Goal: Task Accomplishment & Management: Use online tool/utility

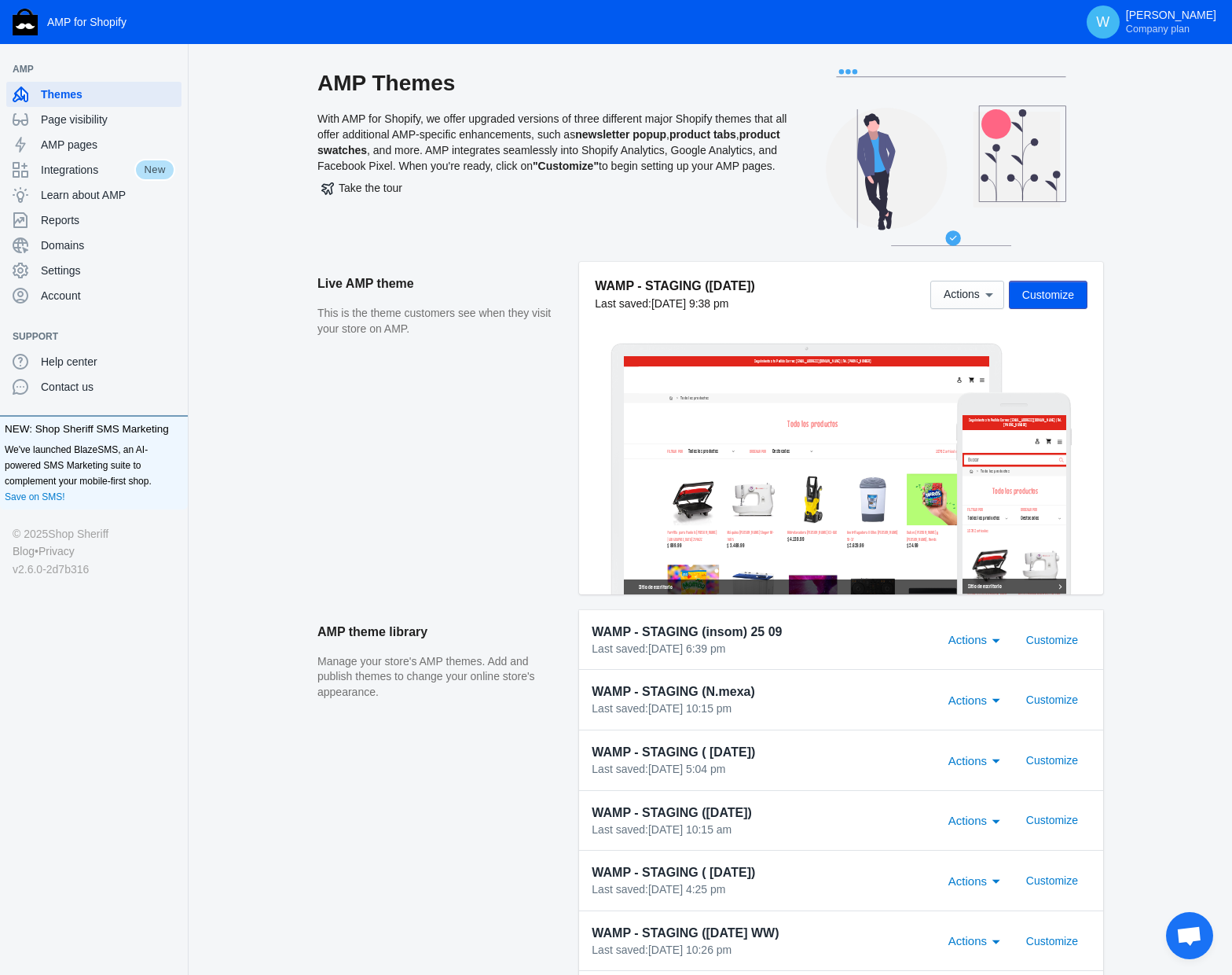
click at [924, 292] on span "Customize" at bounding box center [1048, 295] width 52 height 13
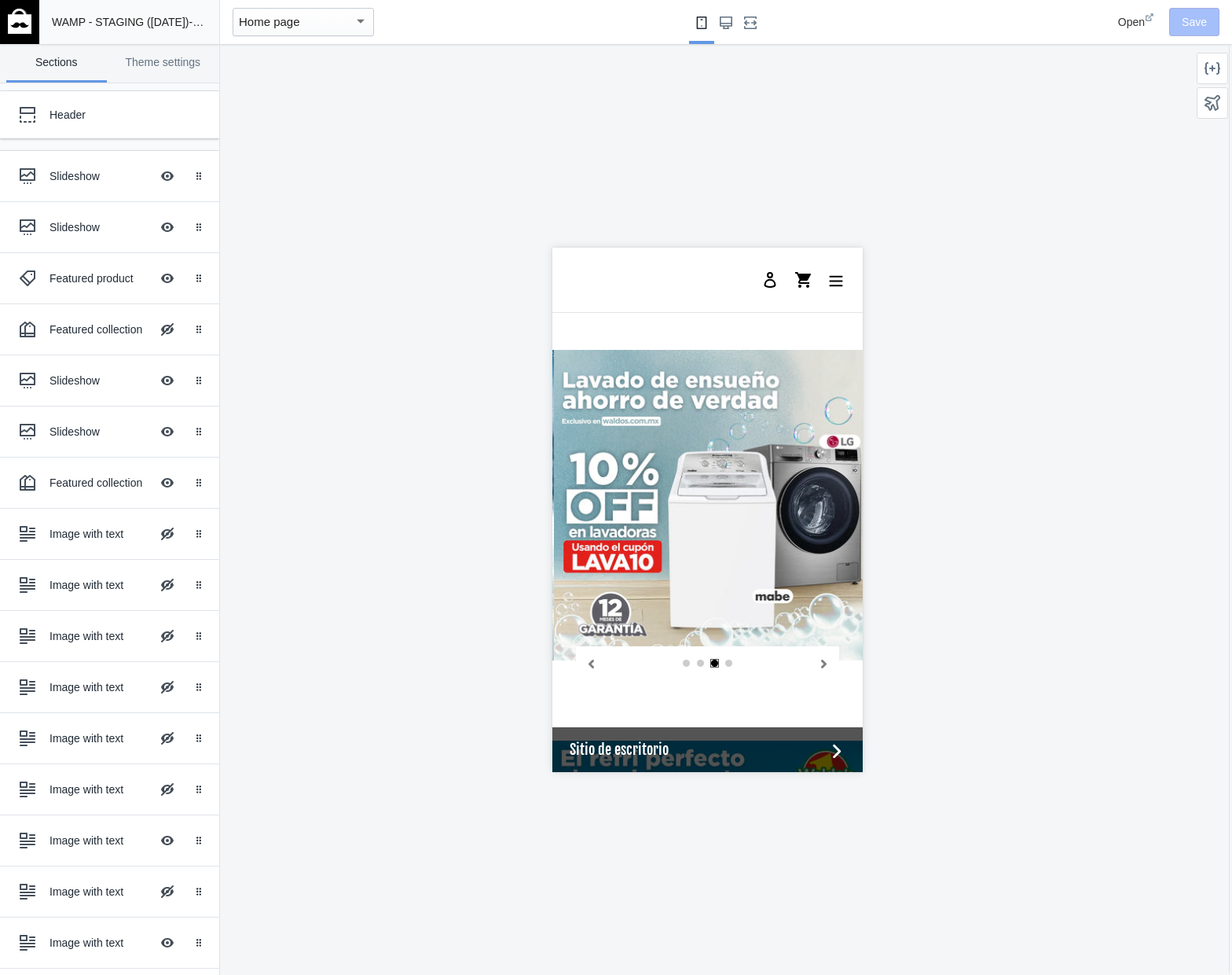
scroll to position [0, 620]
click at [95, 378] on div "Slideshow" at bounding box center [100, 380] width 100 height 15
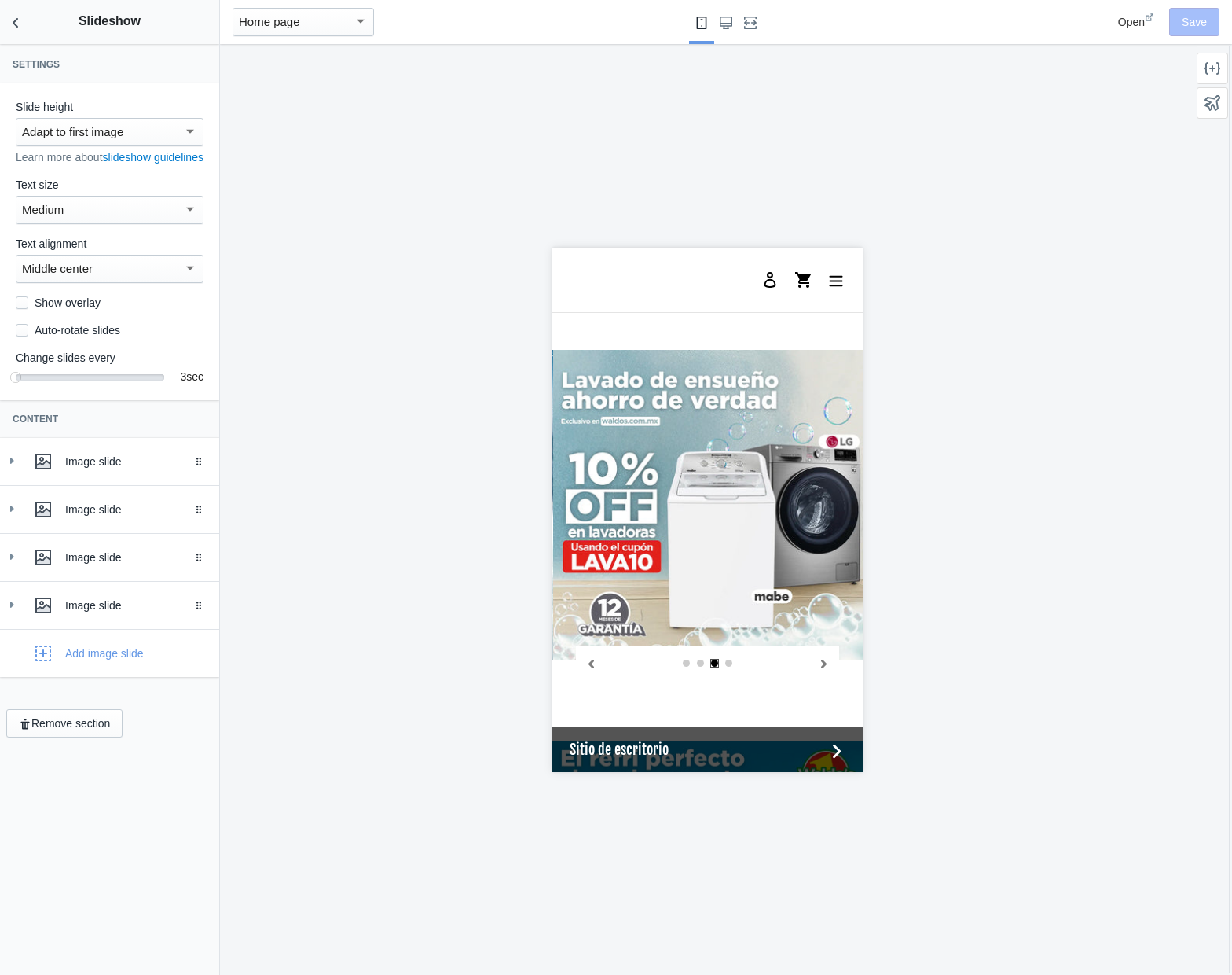
scroll to position [1454, 0]
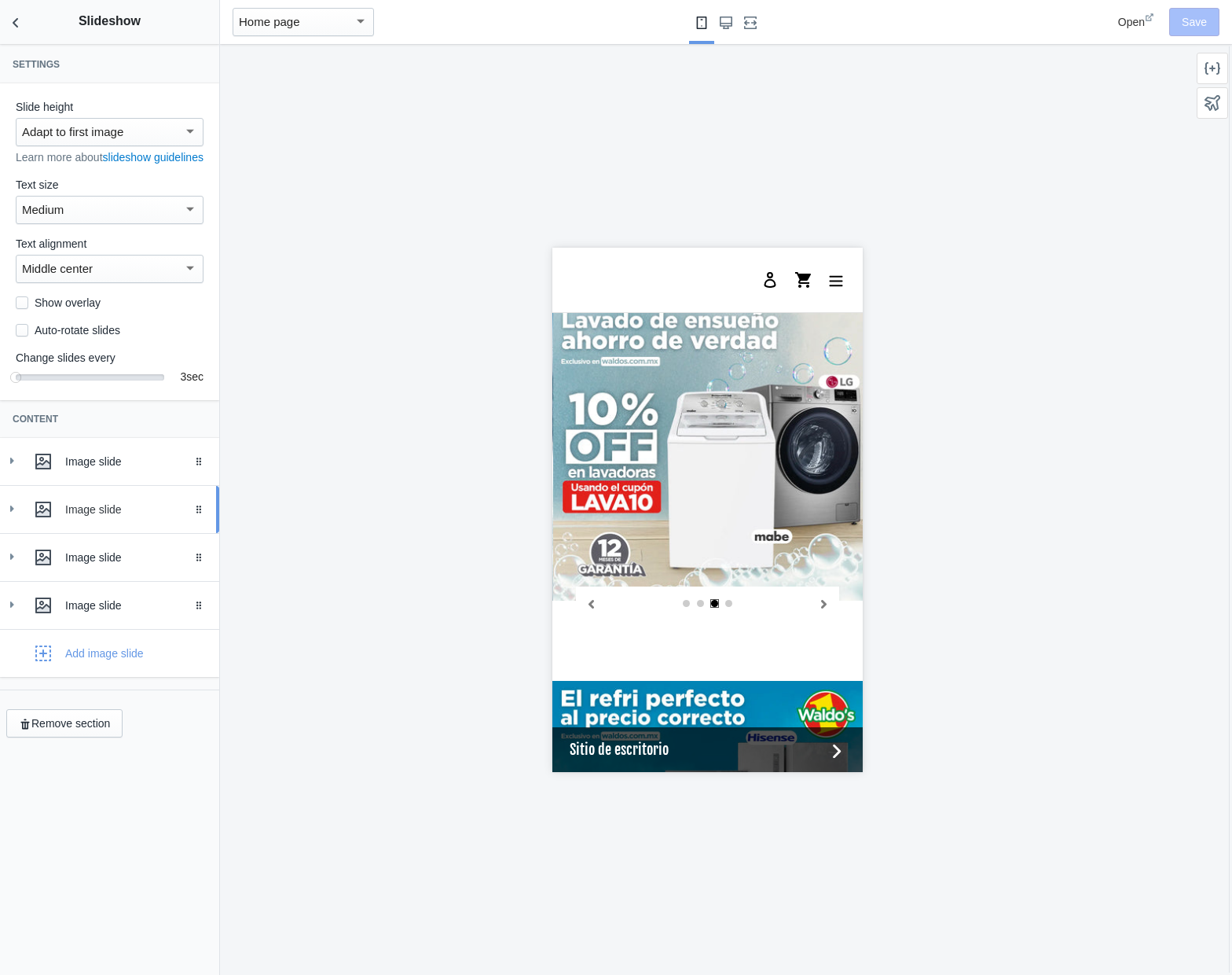
click at [19, 517] on icon at bounding box center [11, 508] width 15 height 15
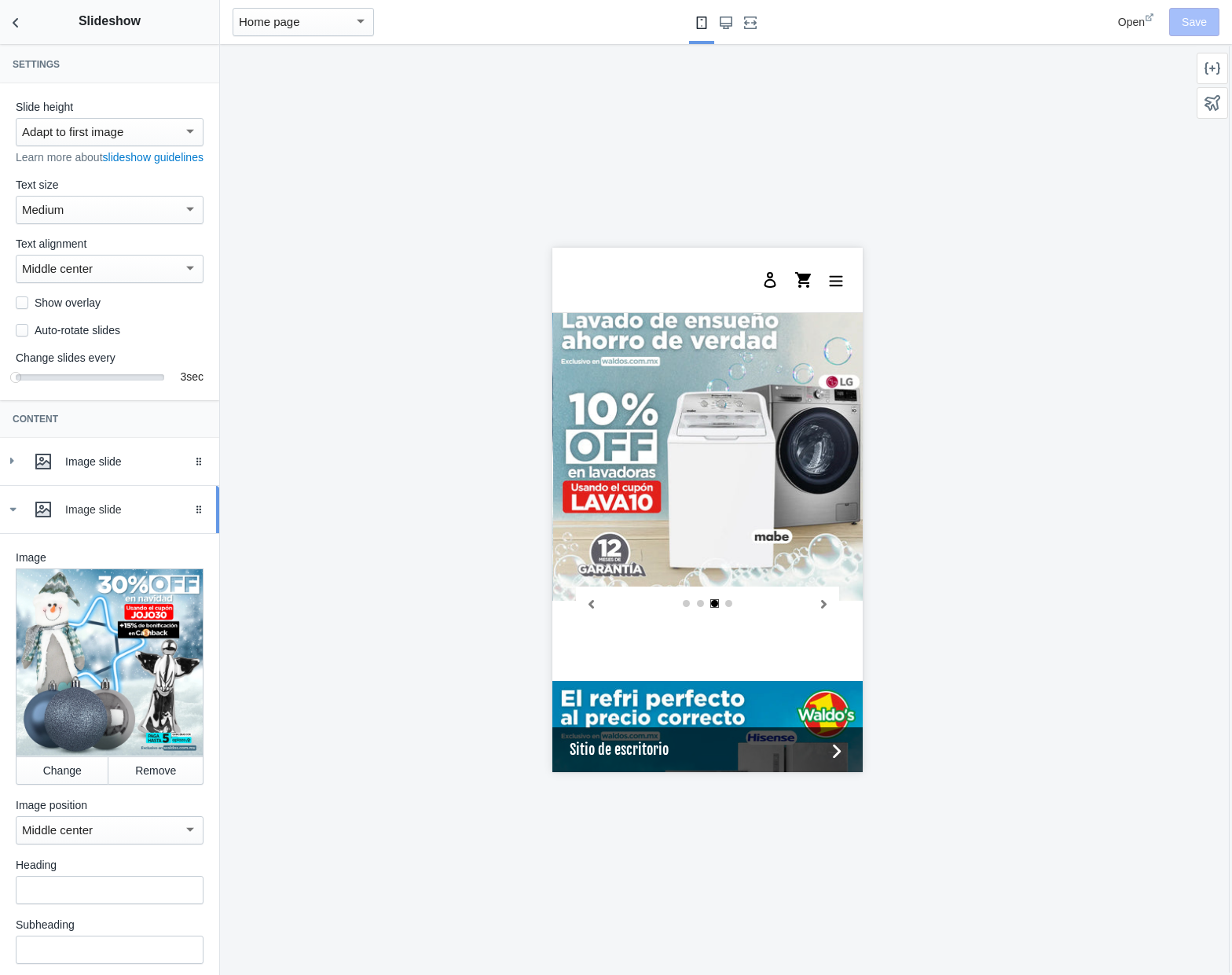
click at [19, 517] on div "Image slide" at bounding box center [110, 509] width 196 height 32
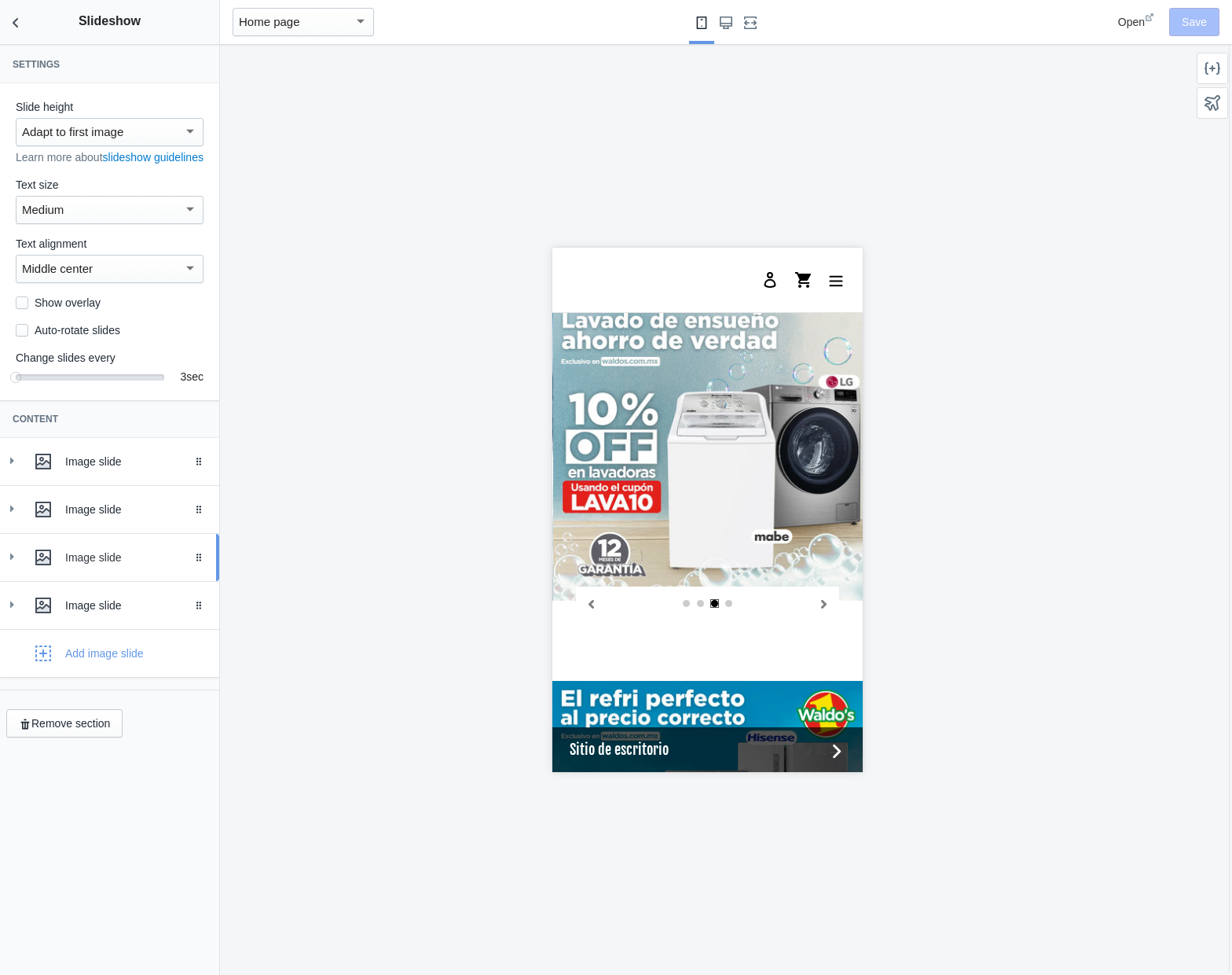
click at [19, 564] on icon at bounding box center [11, 556] width 15 height 15
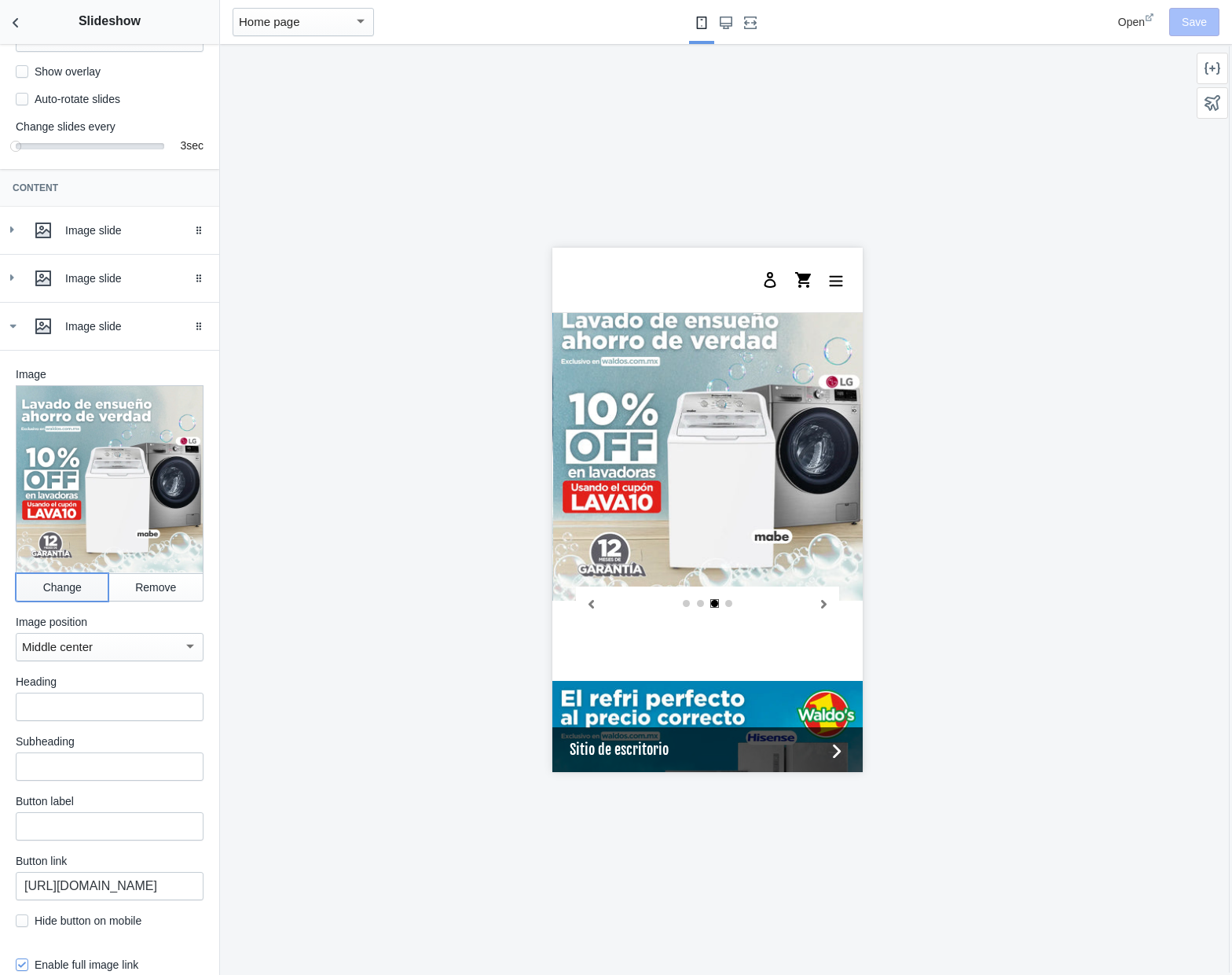
click at [51, 602] on button "Change" at bounding box center [62, 587] width 93 height 28
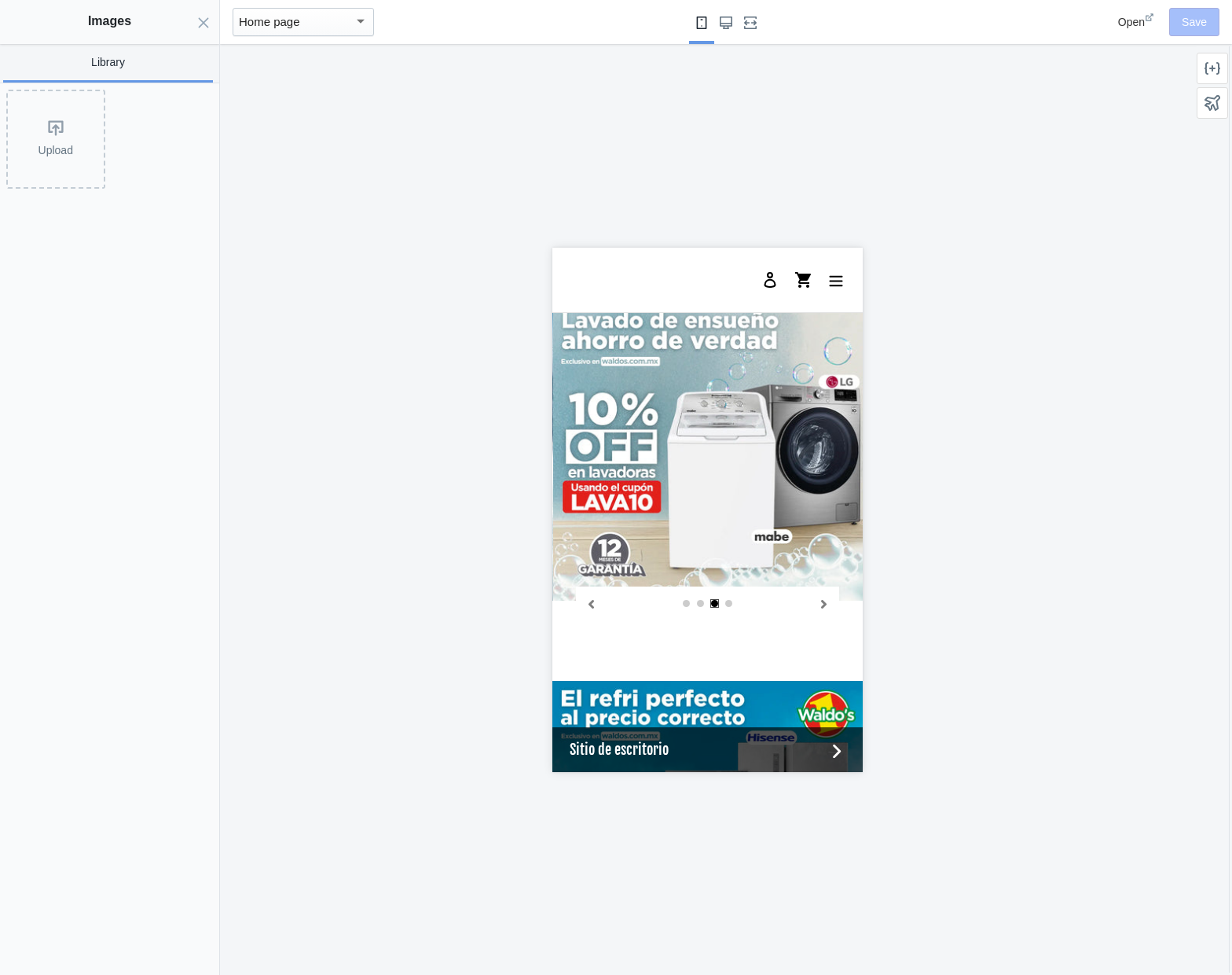
scroll to position [230, 0]
click at [62, 133] on div "Upload" at bounding box center [56, 139] width 96 height 96
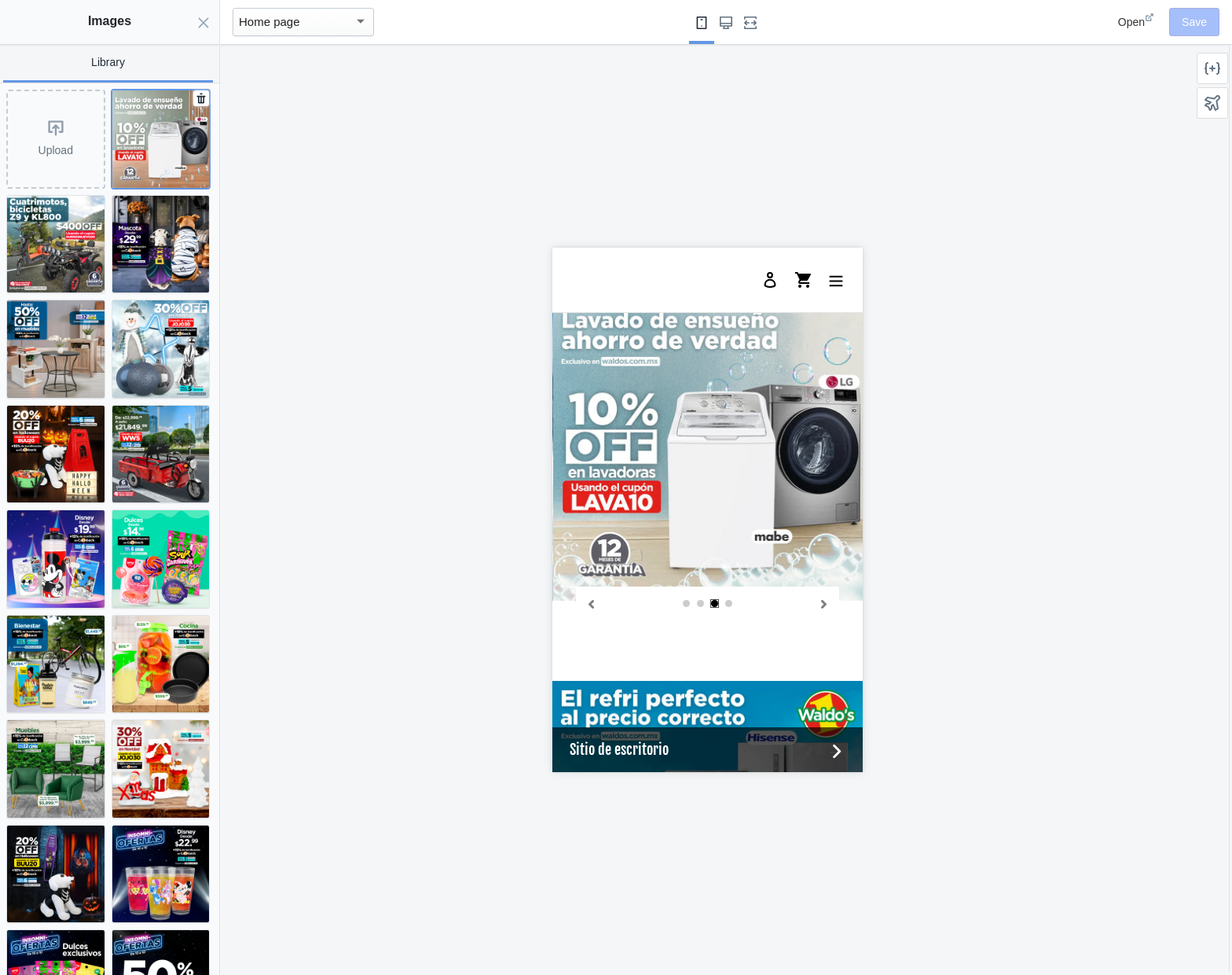
click at [200, 138] on img at bounding box center [161, 139] width 97 height 97
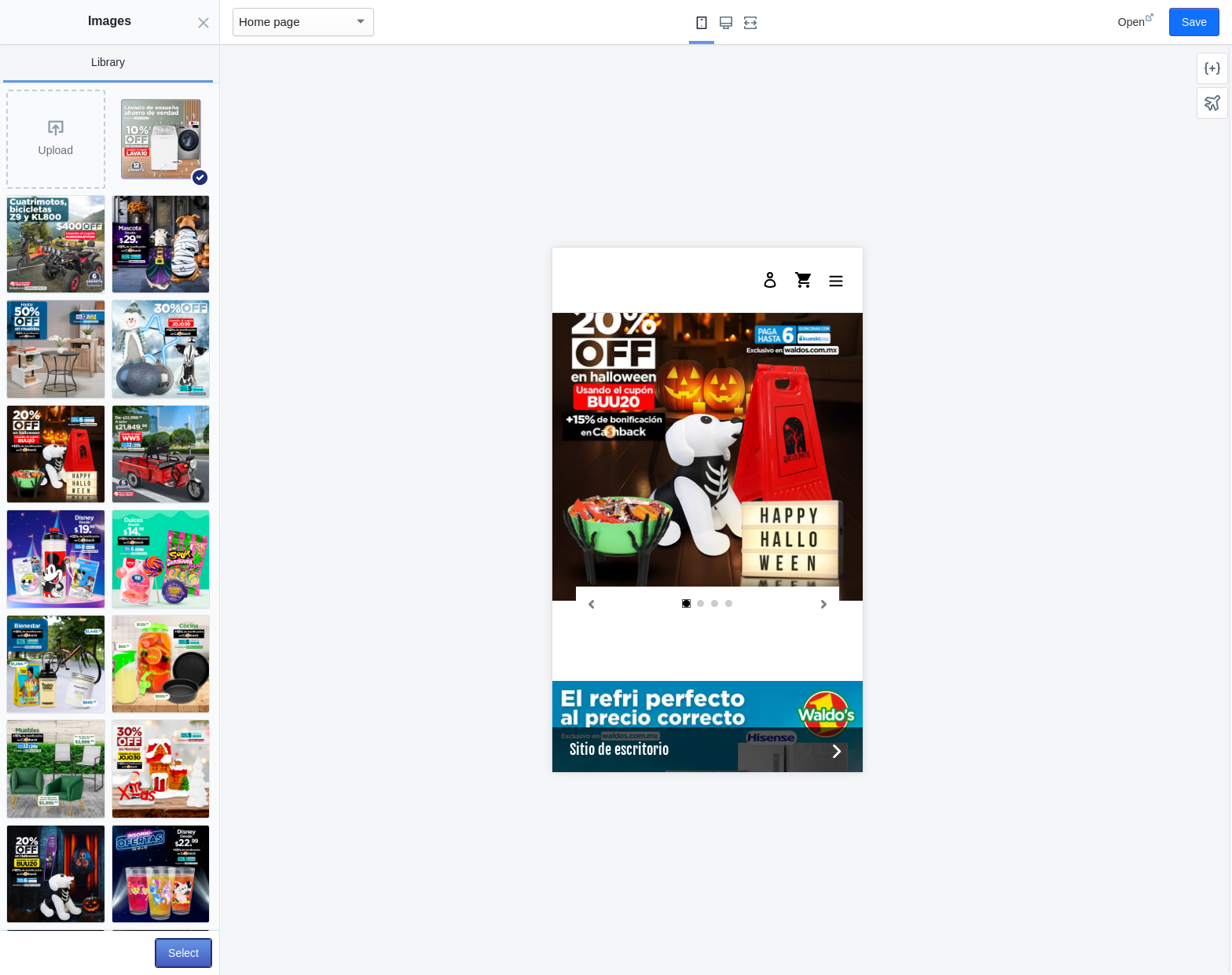
click at [176, 947] on button "Select" at bounding box center [183, 952] width 56 height 28
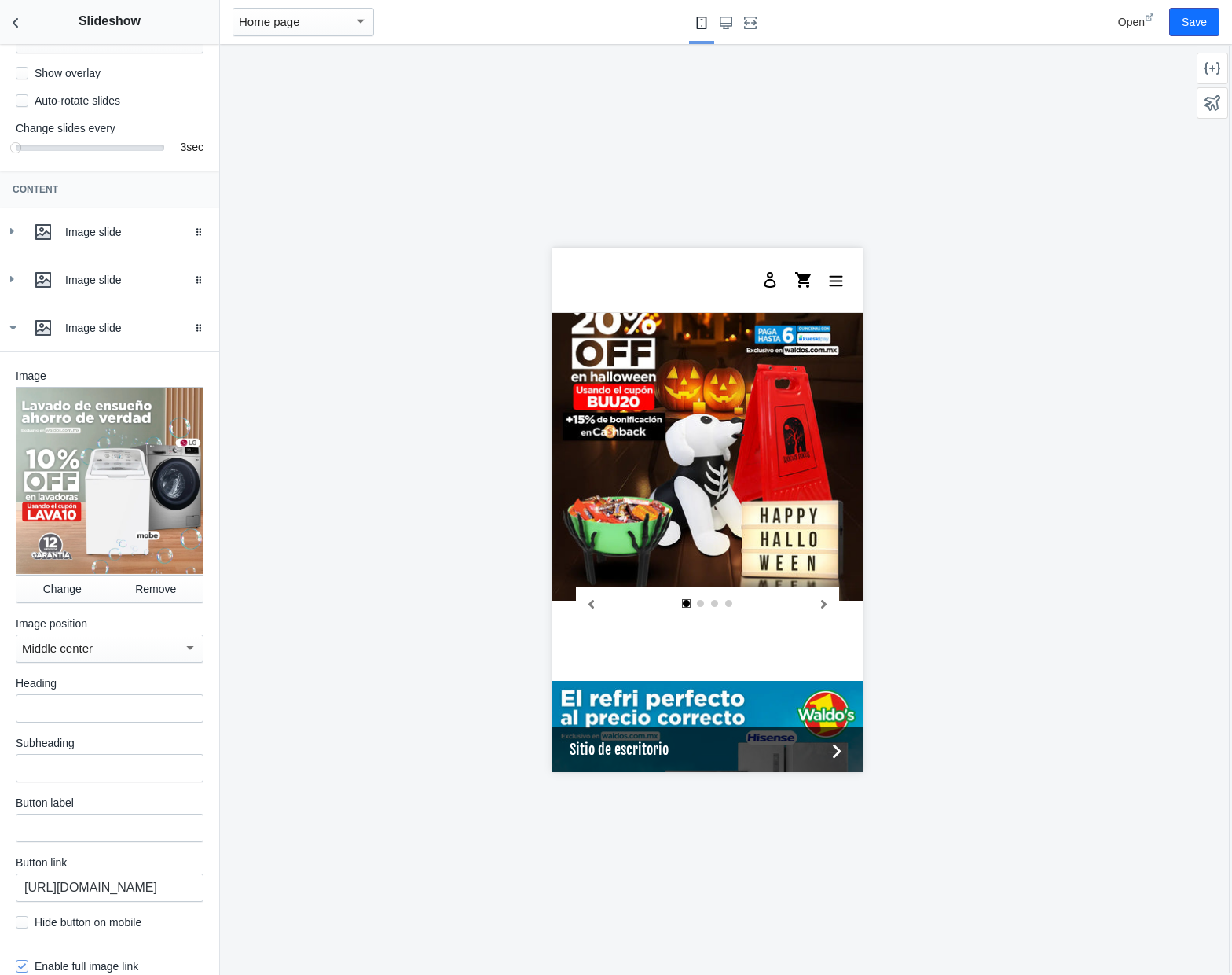
scroll to position [253, 0]
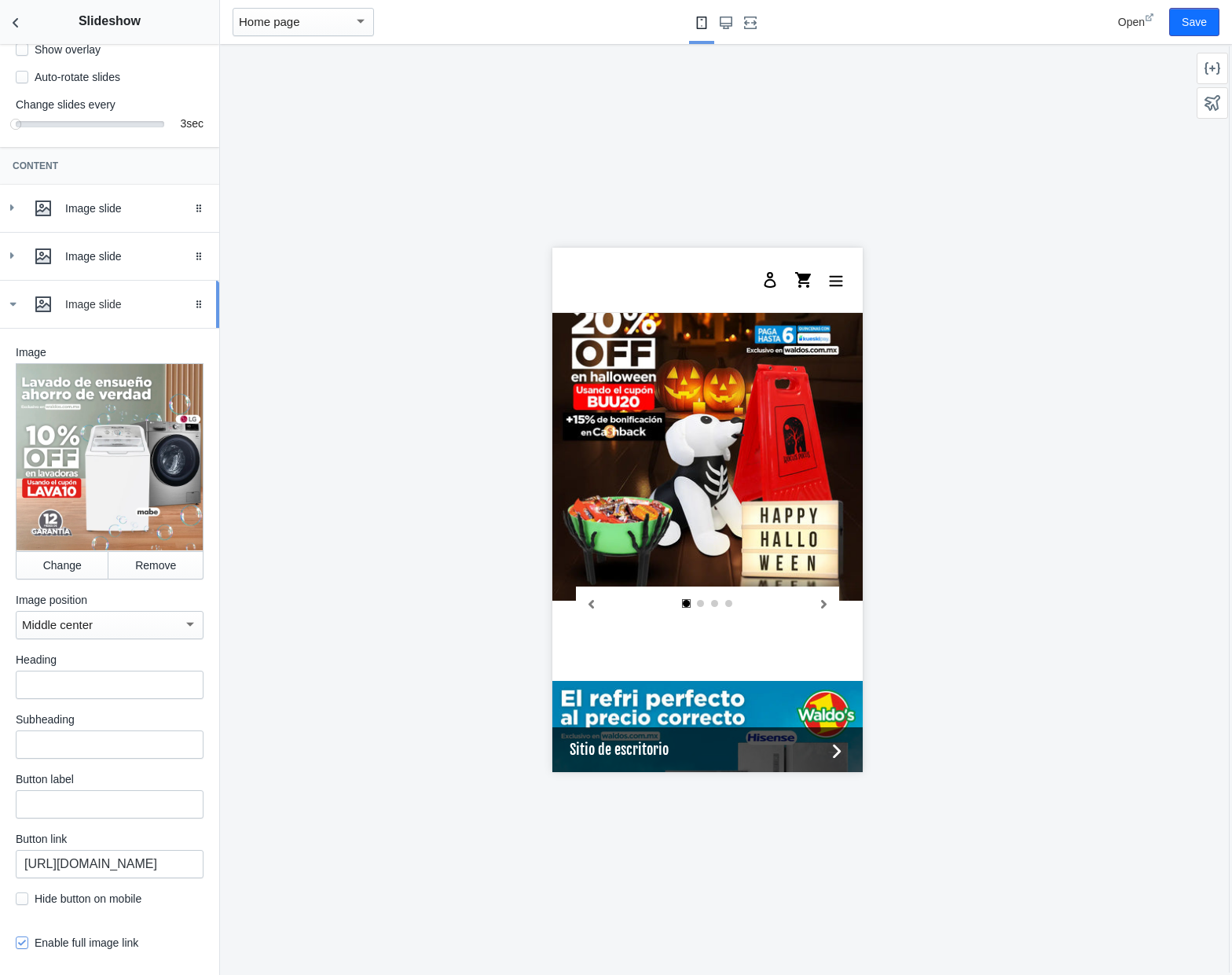
click at [14, 307] on use at bounding box center [14, 304] width 6 height 4
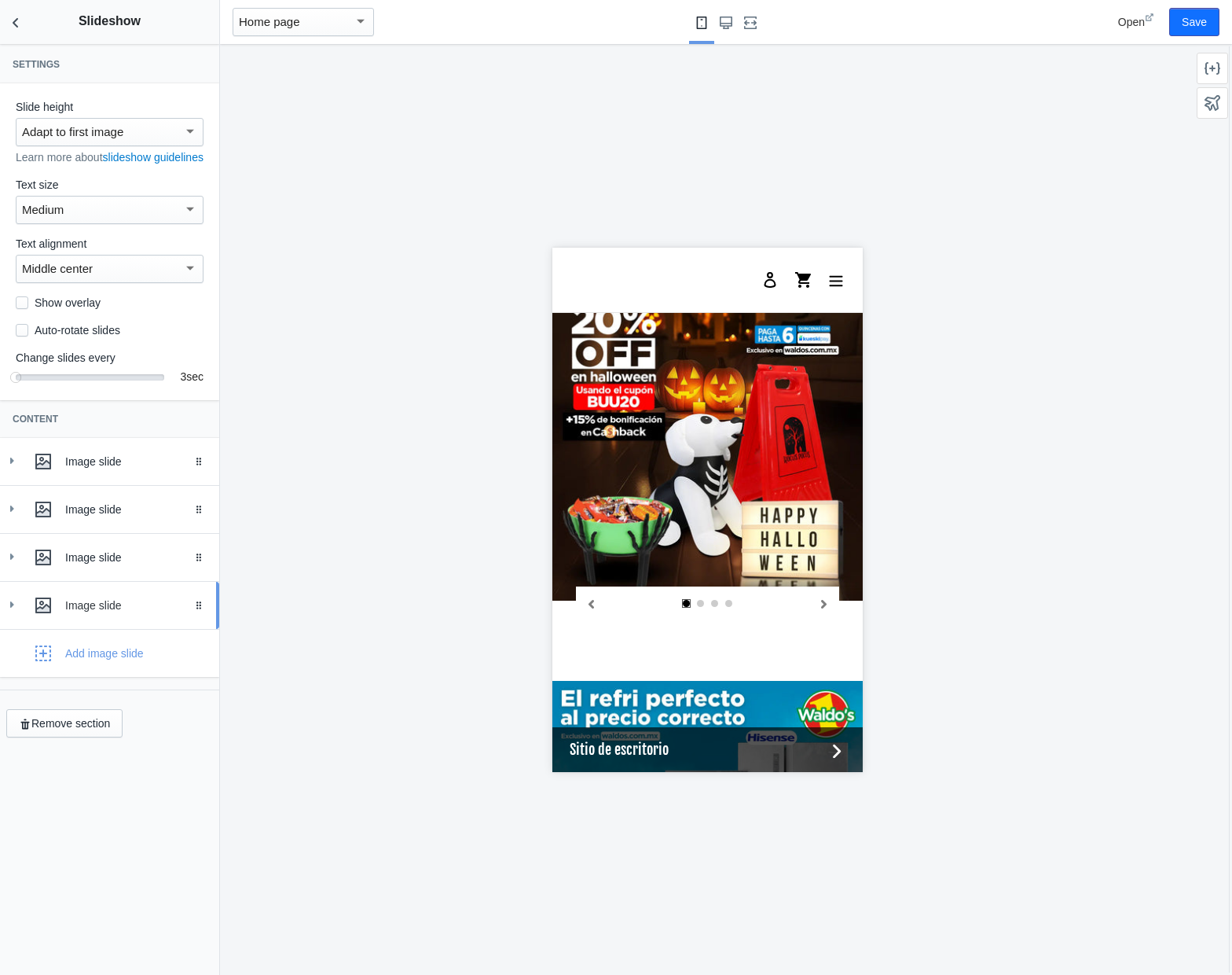
click at [8, 612] on icon at bounding box center [11, 604] width 15 height 15
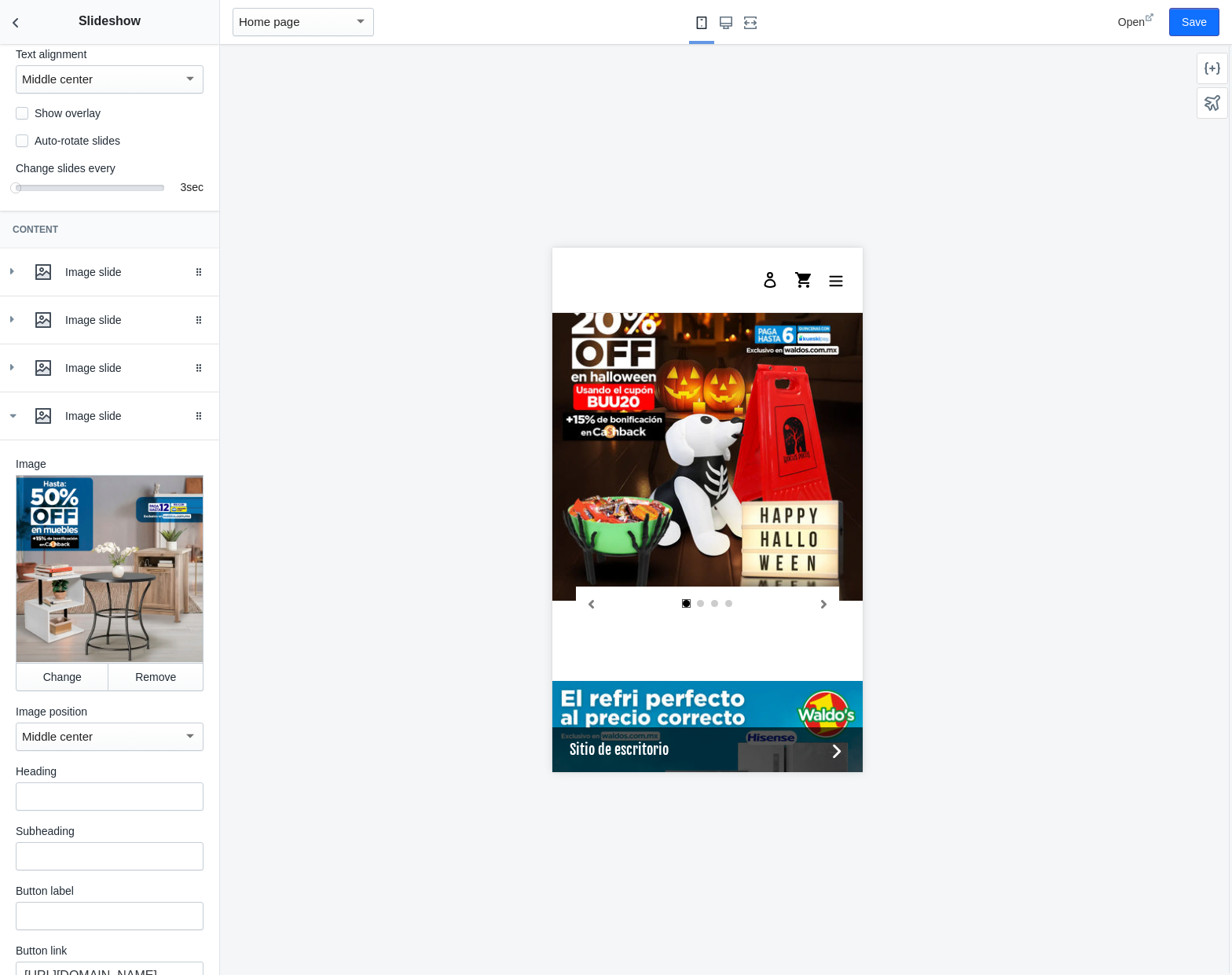
scroll to position [100, 0]
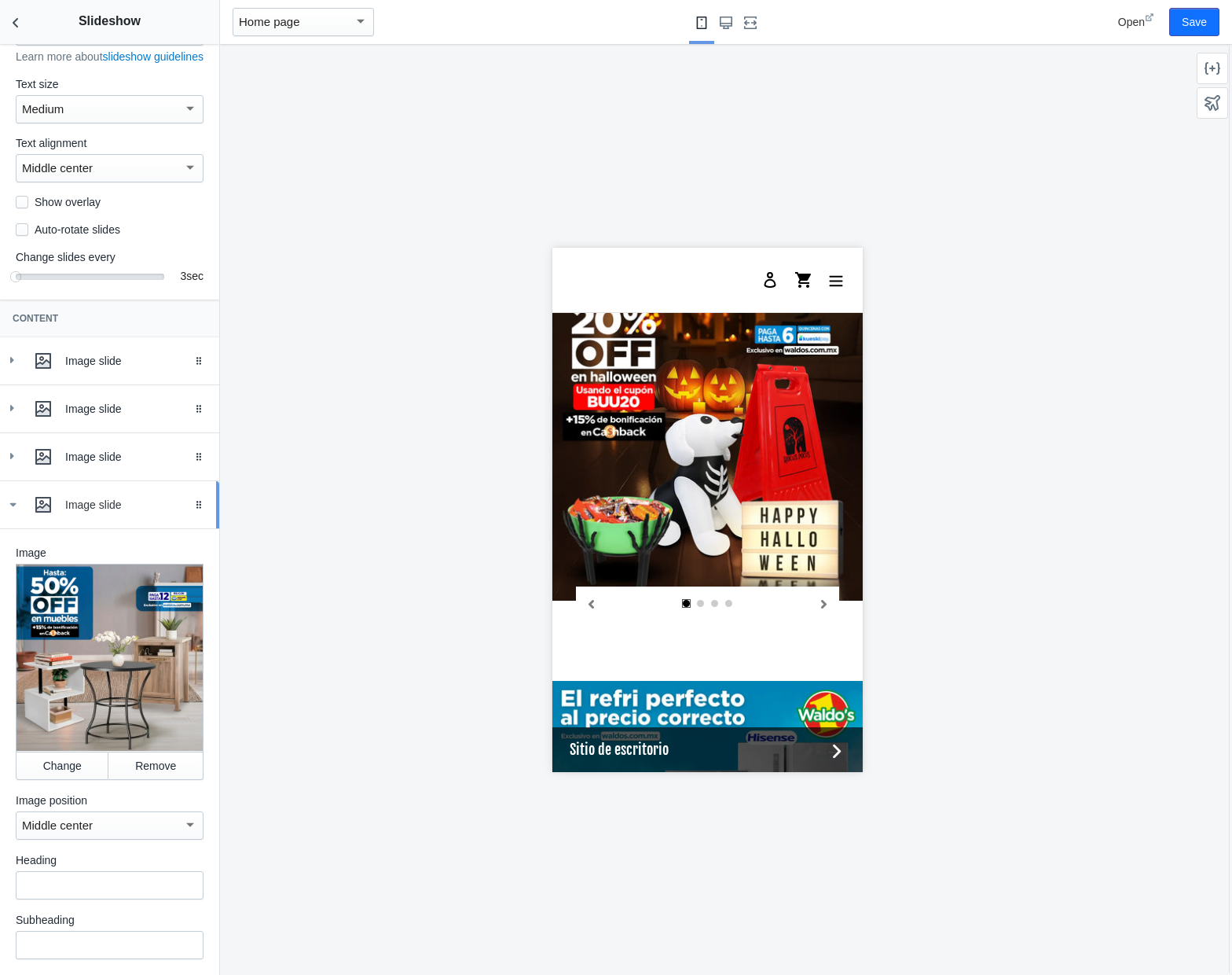
click at [21, 521] on div "Image slide" at bounding box center [110, 505] width 196 height 32
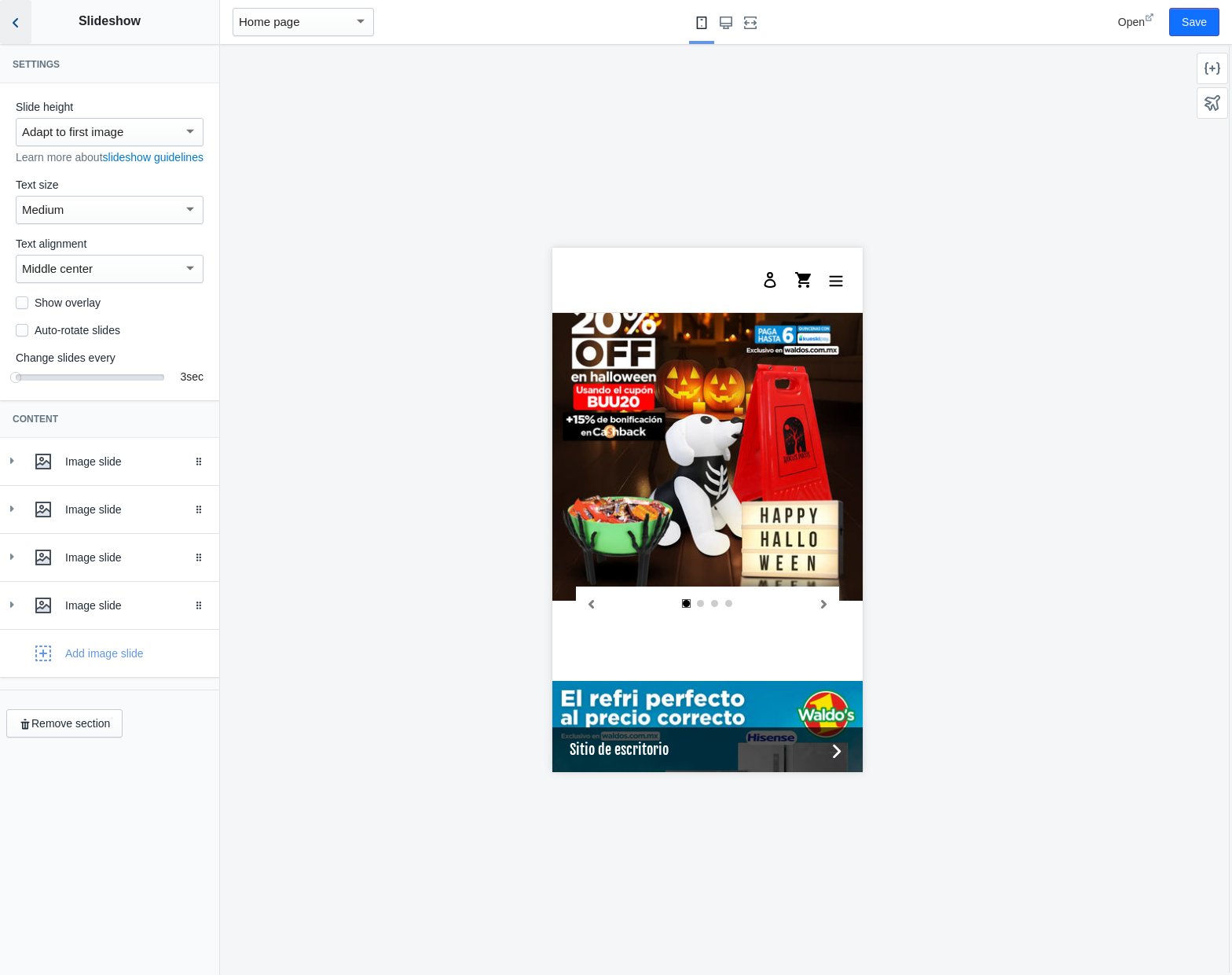
click at [15, 15] on icon "Back to sections" at bounding box center [15, 22] width 15 height 15
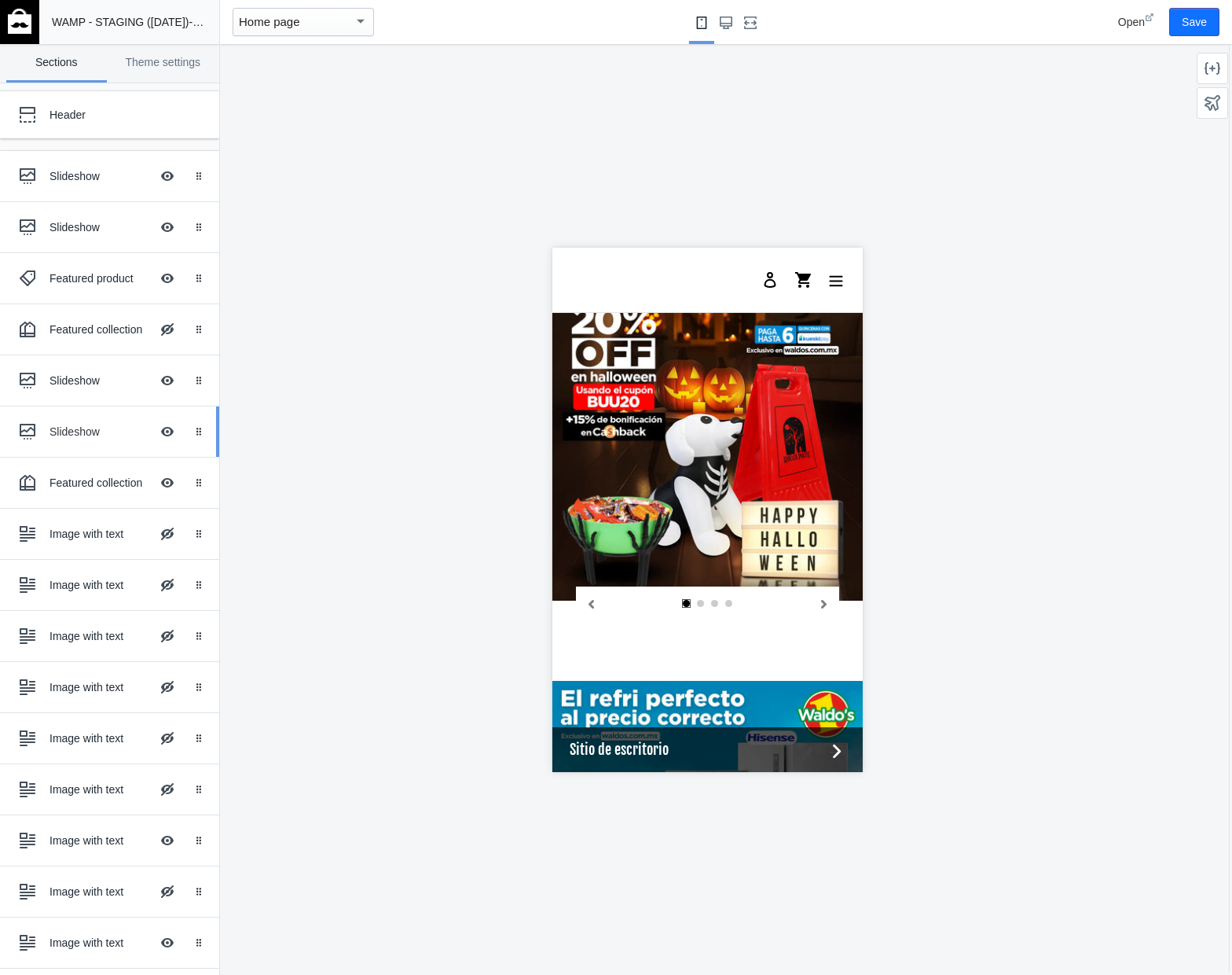
click at [91, 439] on div "Slideshow" at bounding box center [100, 431] width 100 height 15
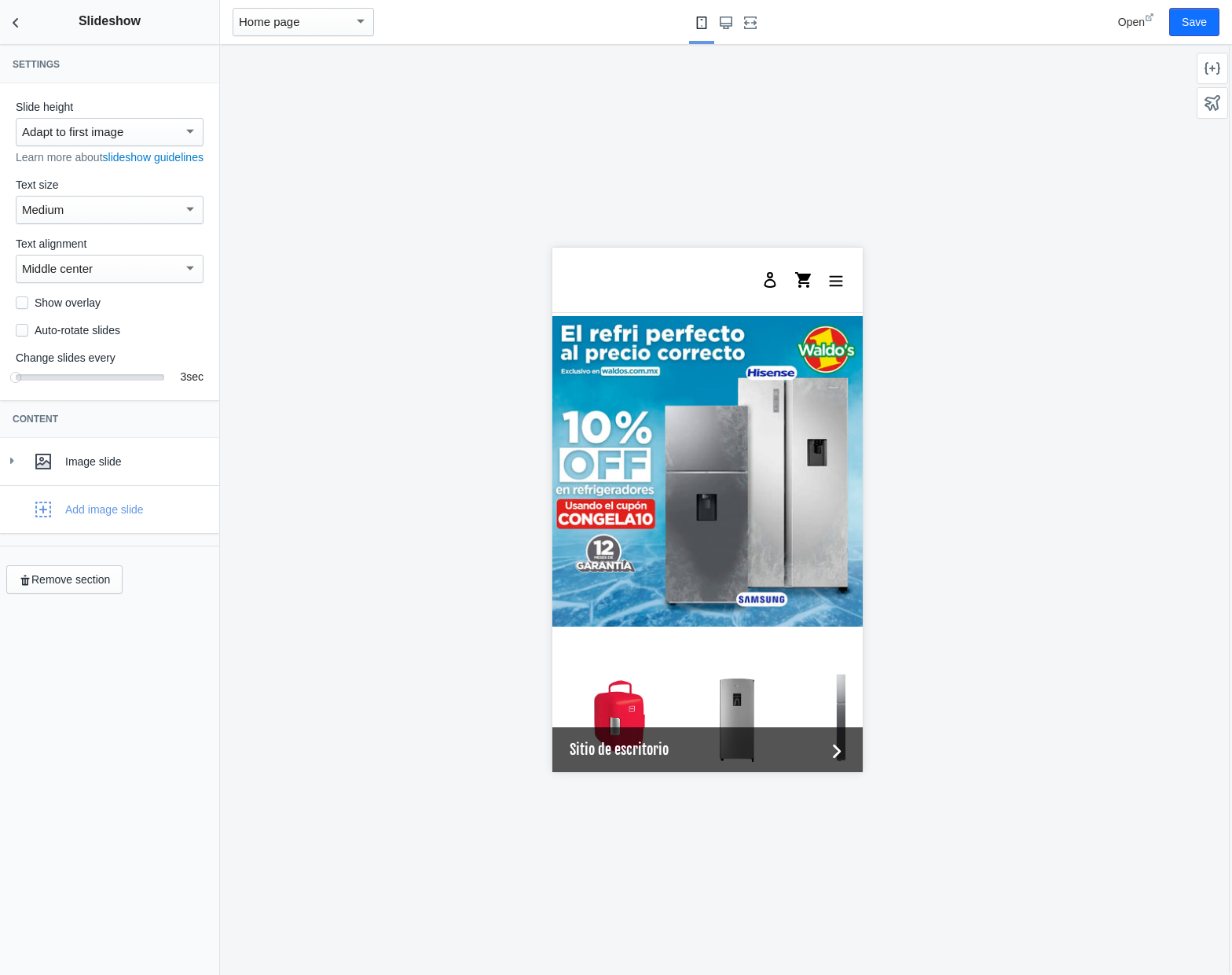
scroll to position [1845, 0]
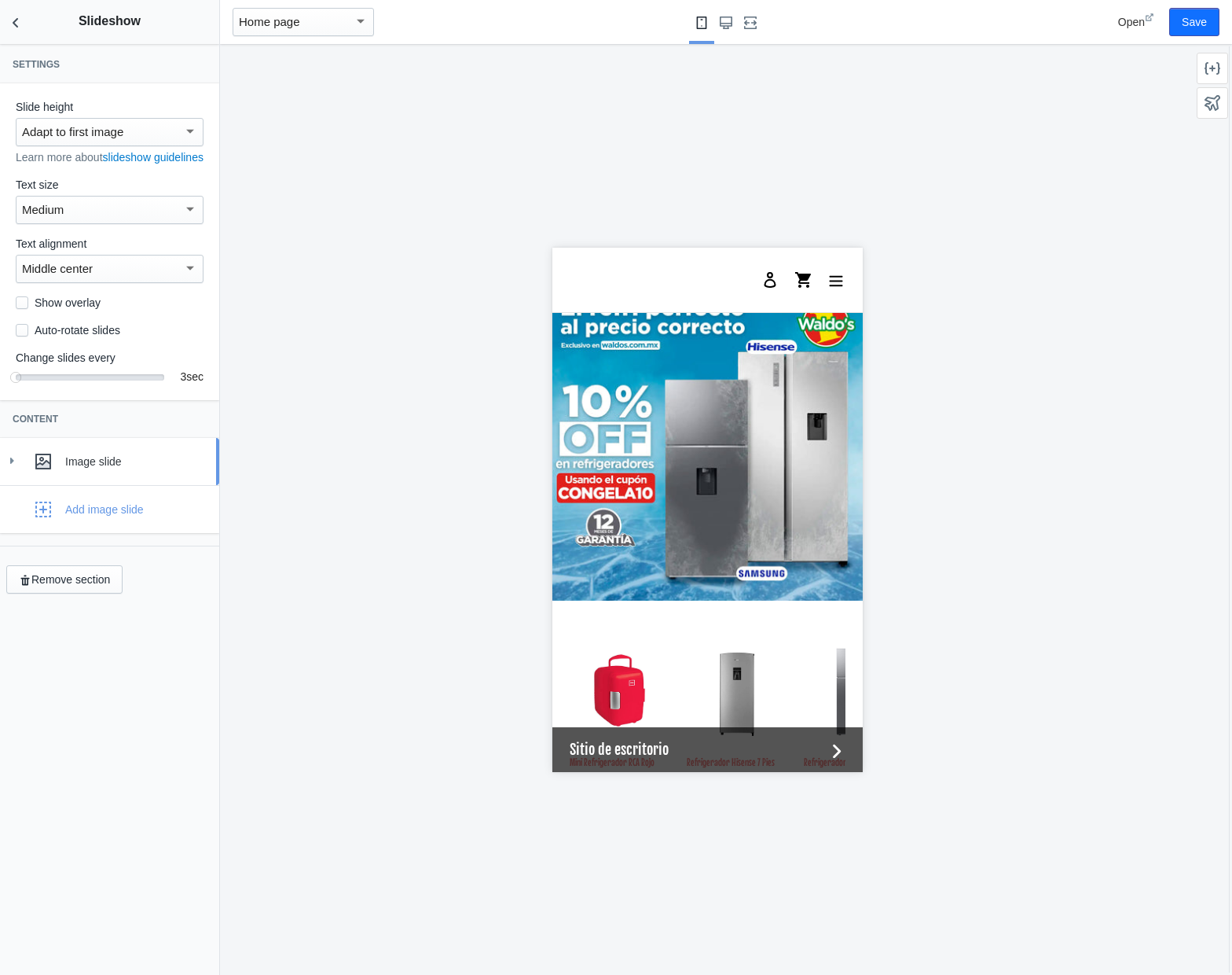
click at [25, 477] on div "Image slide" at bounding box center [110, 462] width 196 height 32
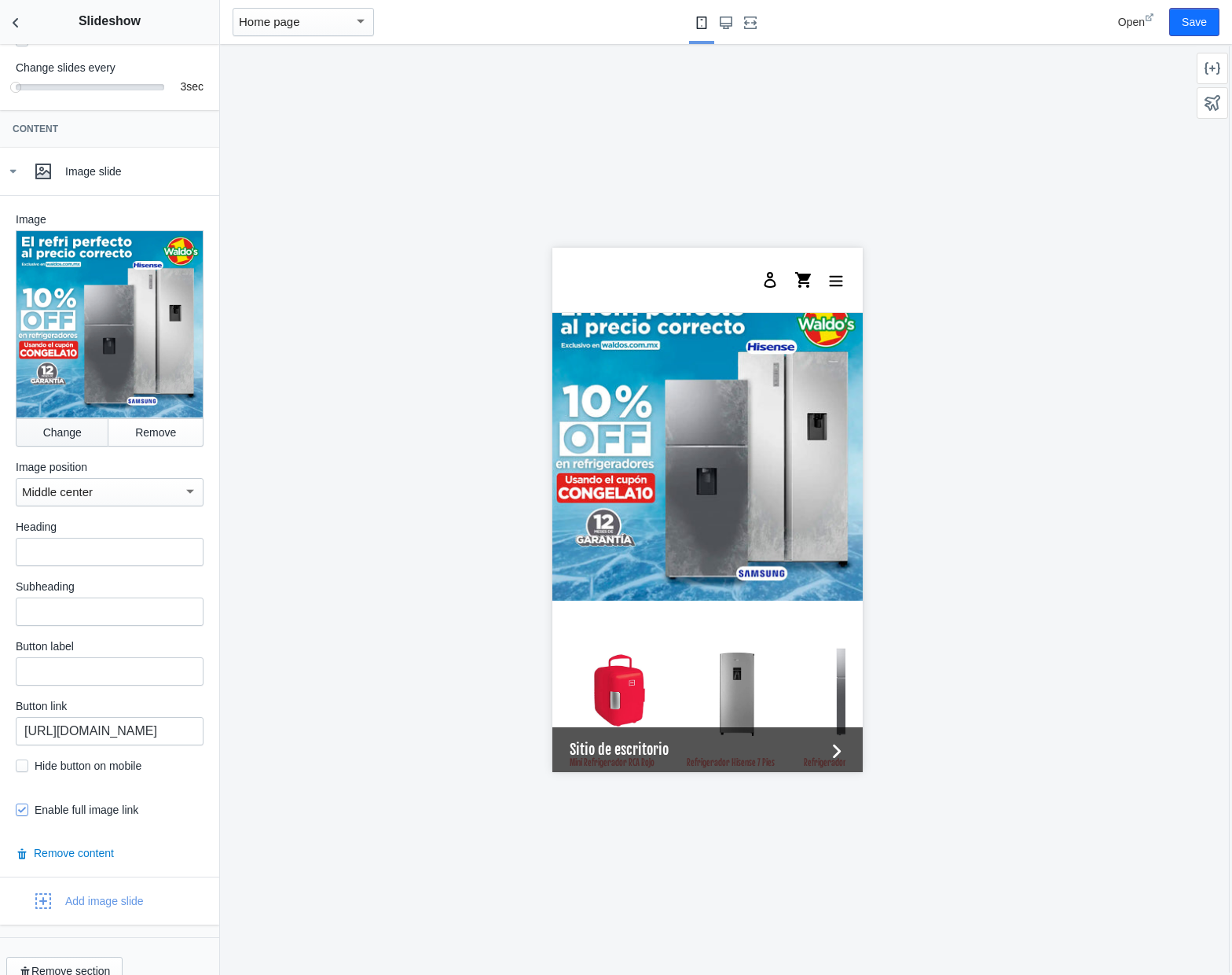
scroll to position [292, 0]
click at [59, 445] on button "Change" at bounding box center [62, 430] width 93 height 28
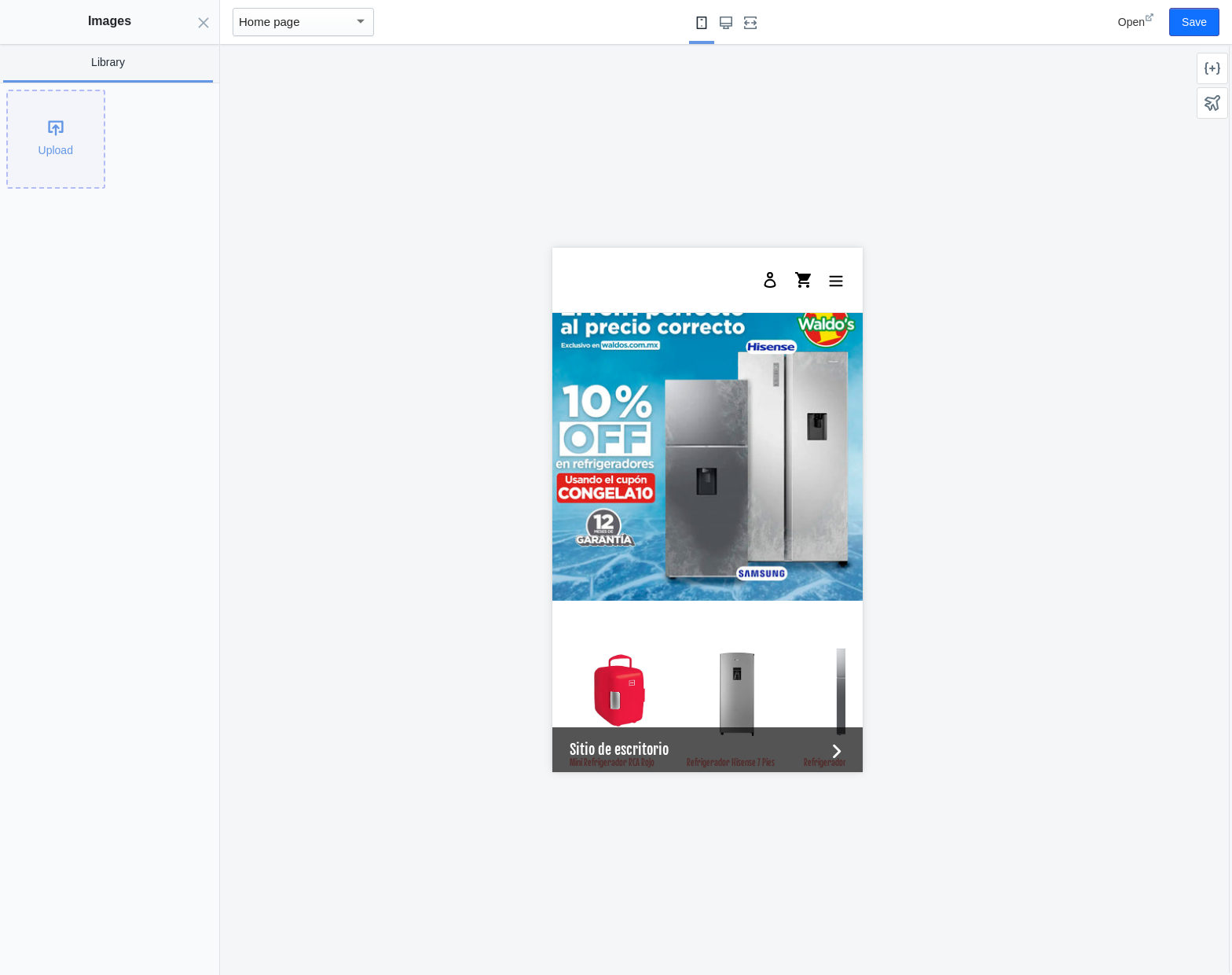
click at [40, 127] on div "Upload" at bounding box center [56, 139] width 96 height 96
click at [1206, 19] on button "Save" at bounding box center [1195, 22] width 50 height 28
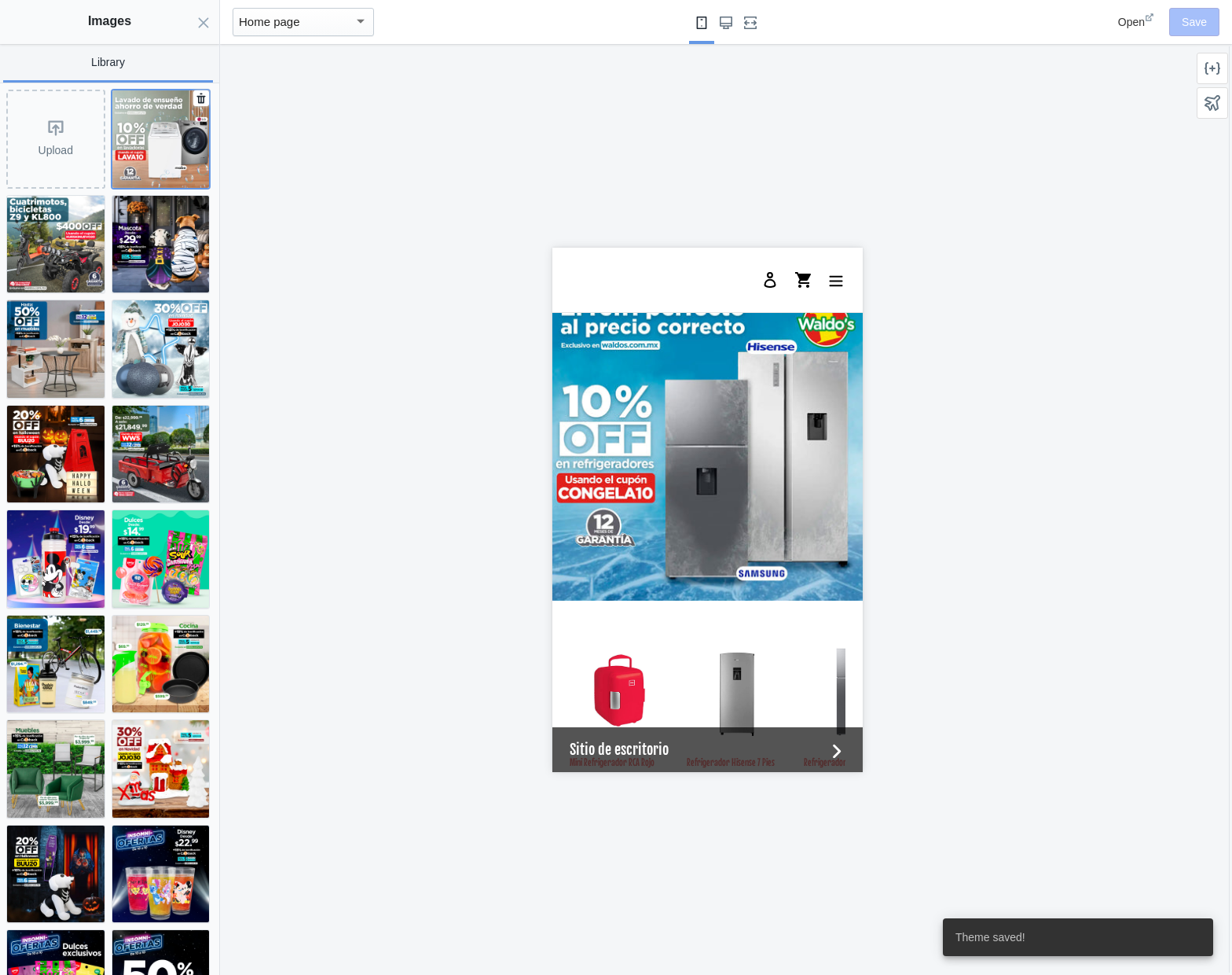
click at [149, 150] on img at bounding box center [161, 139] width 97 height 97
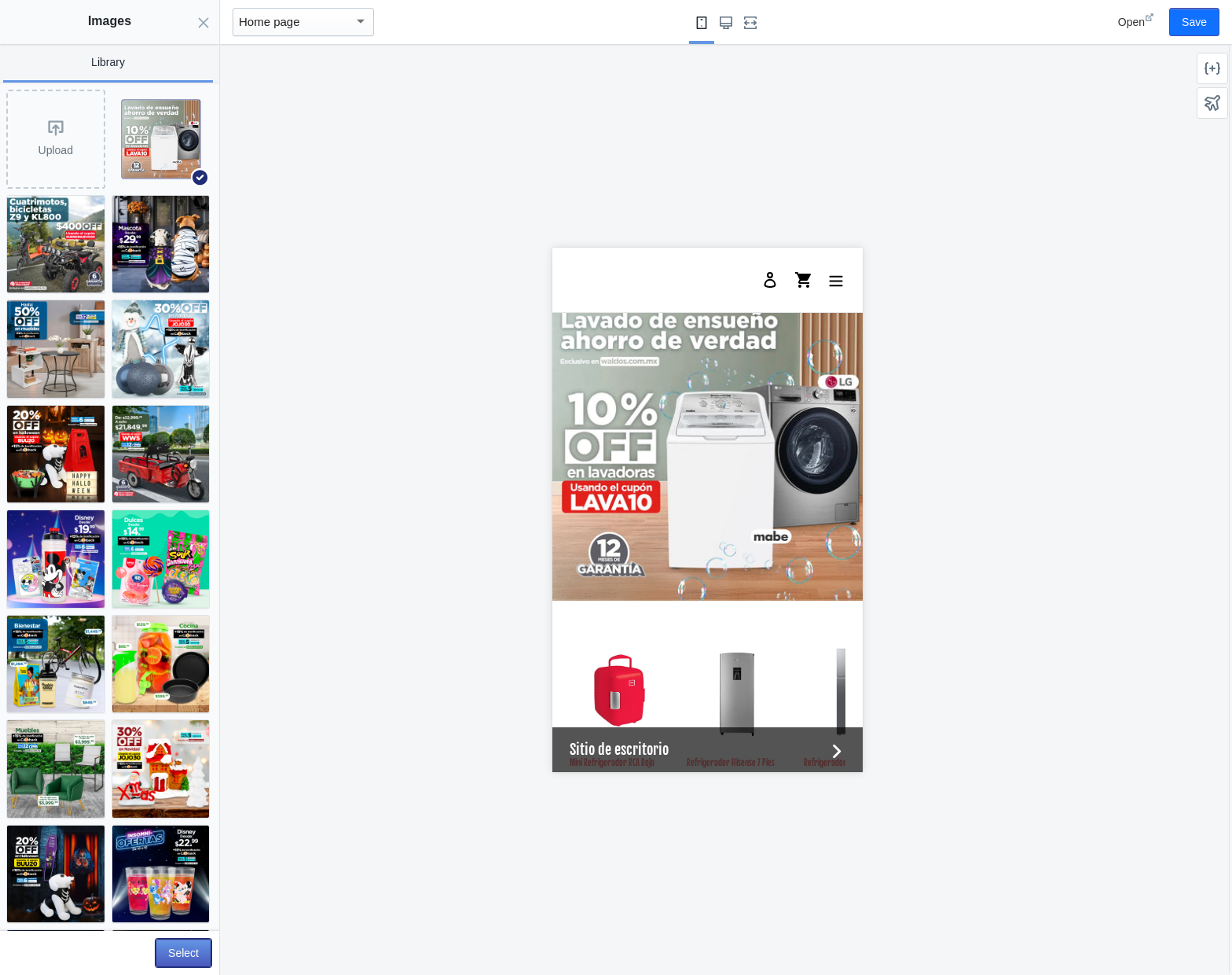
click at [167, 944] on button "Select" at bounding box center [183, 952] width 56 height 28
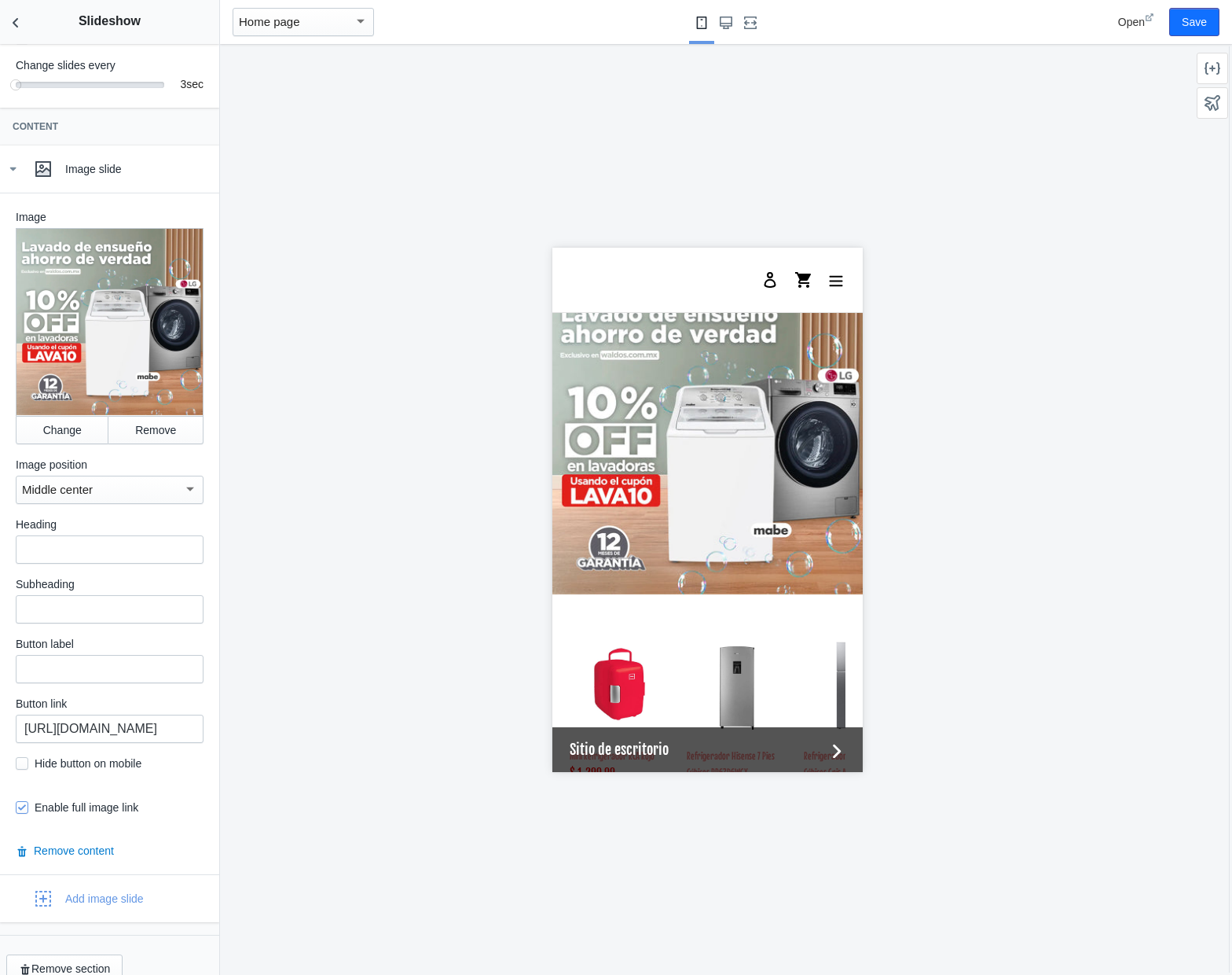
scroll to position [1777, 0]
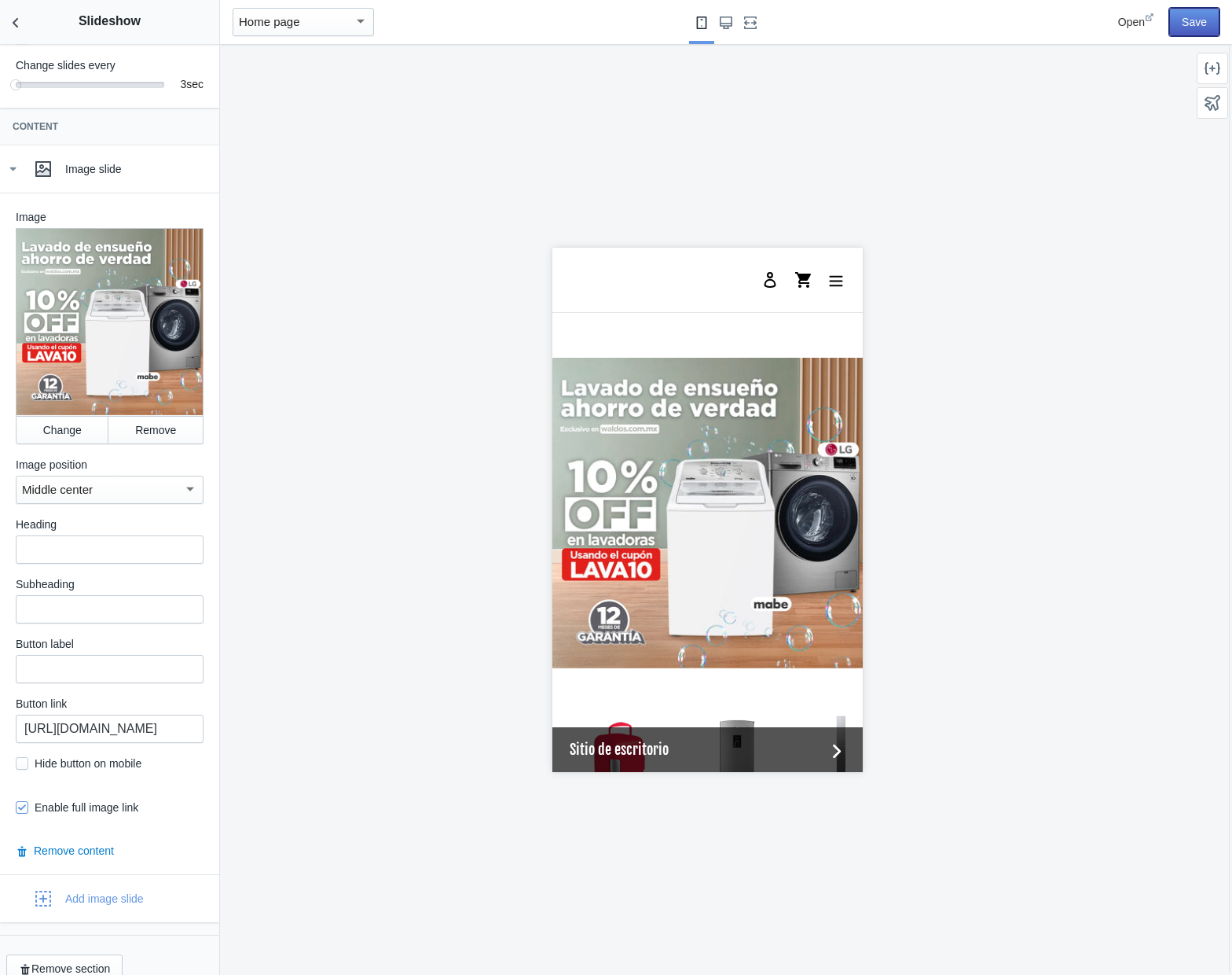
click at [1192, 16] on button "Save" at bounding box center [1195, 22] width 50 height 28
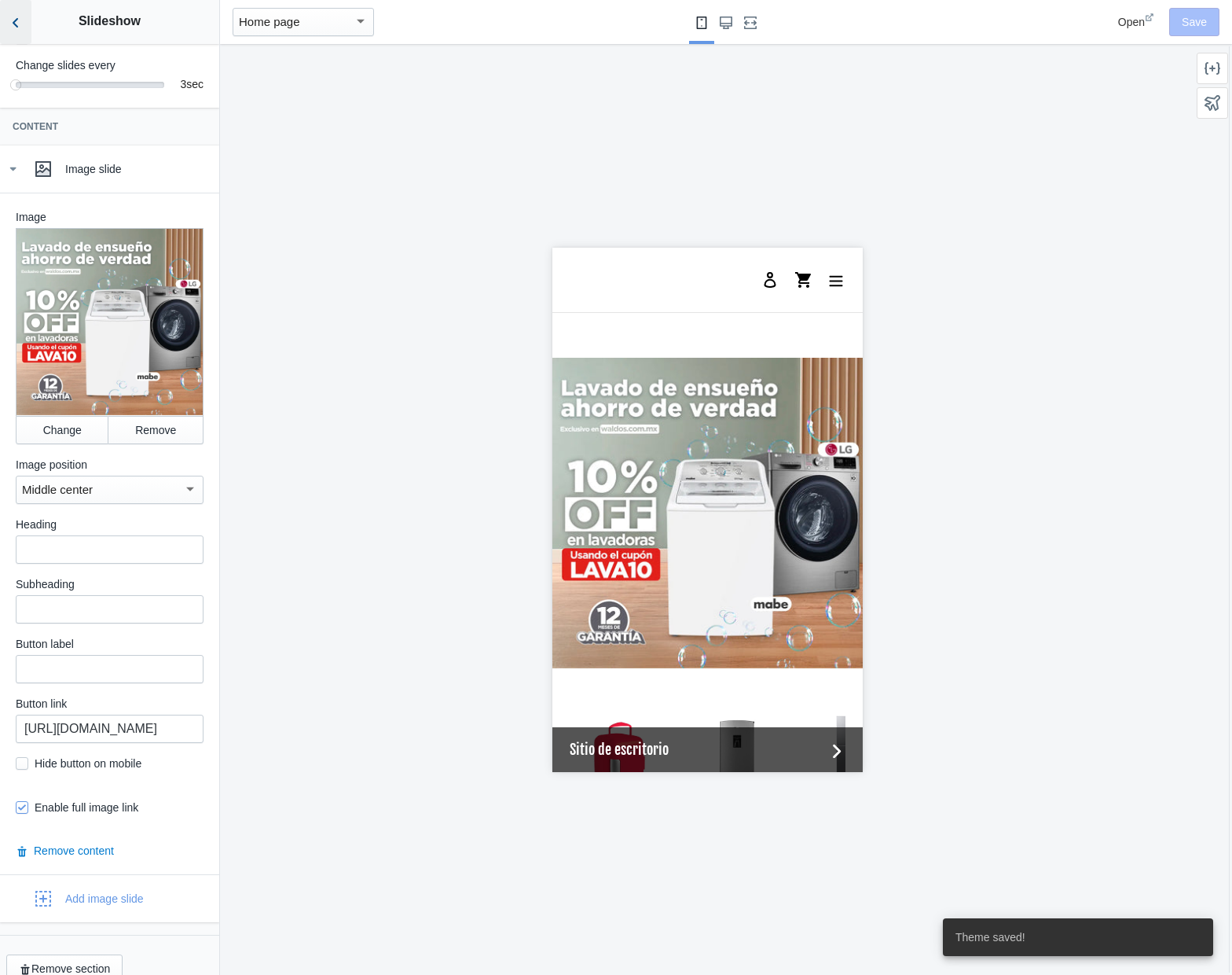
click at [20, 30] on icon "Back to sections" at bounding box center [15, 22] width 15 height 15
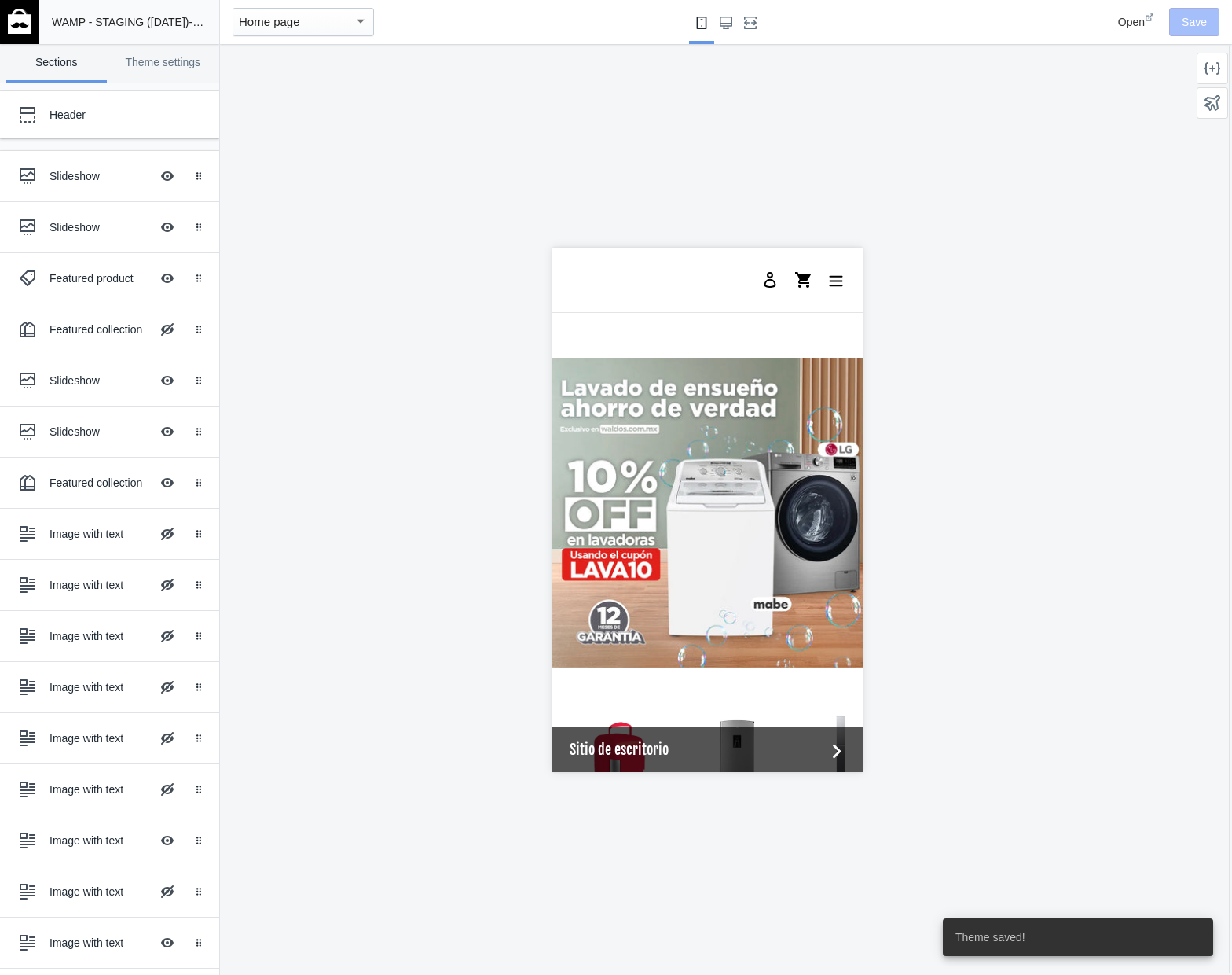
click at [357, 231] on div at bounding box center [707, 509] width 975 height 931
click at [20, 20] on img at bounding box center [19, 21] width 23 height 25
